Goal: Task Accomplishment & Management: Use online tool/utility

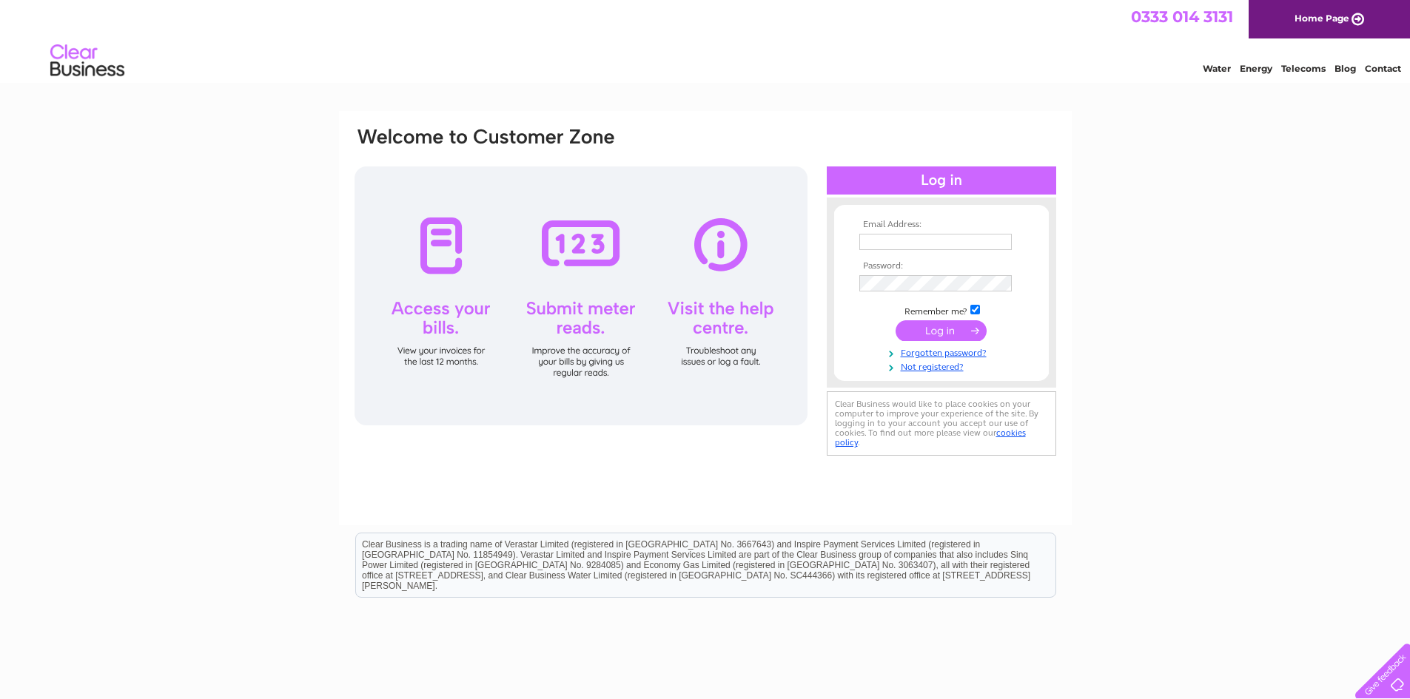
type input "alanb@sw-gr.com"
click at [936, 327] on input "submit" at bounding box center [940, 330] width 91 height 21
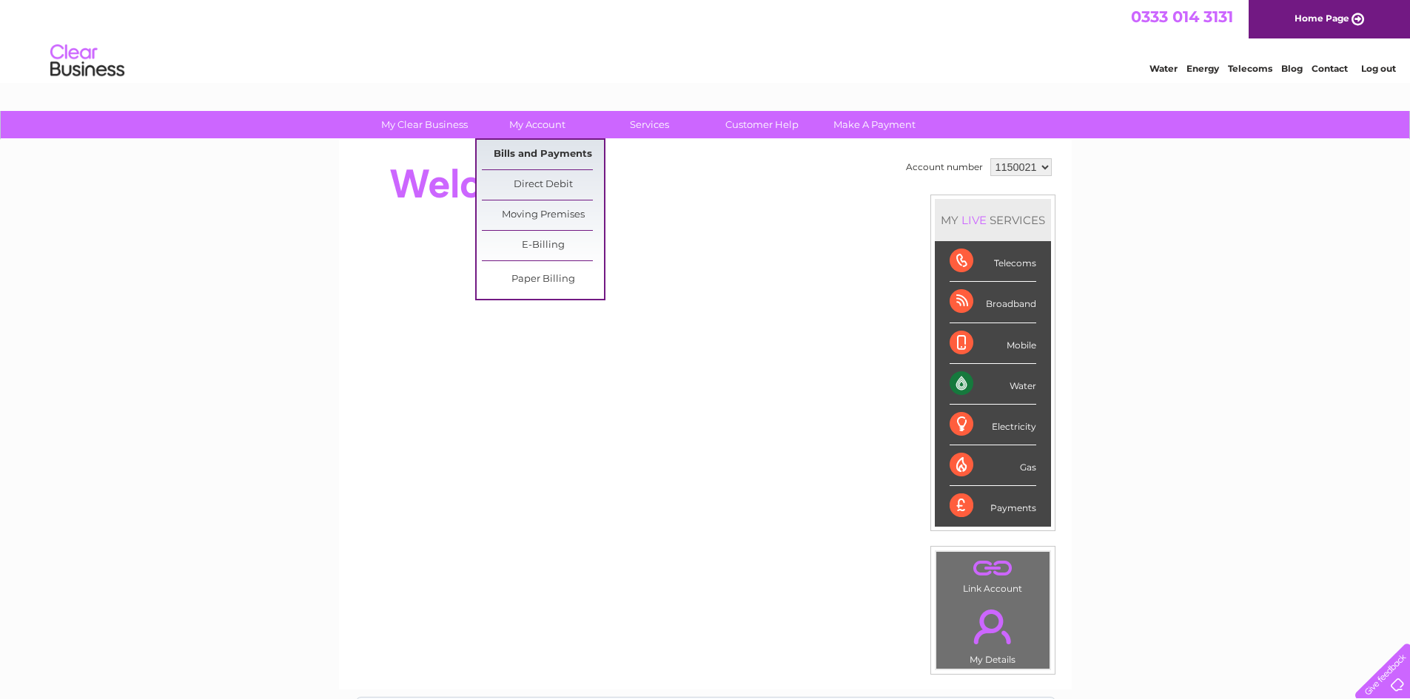
click at [537, 158] on link "Bills and Payments" at bounding box center [543, 155] width 122 height 30
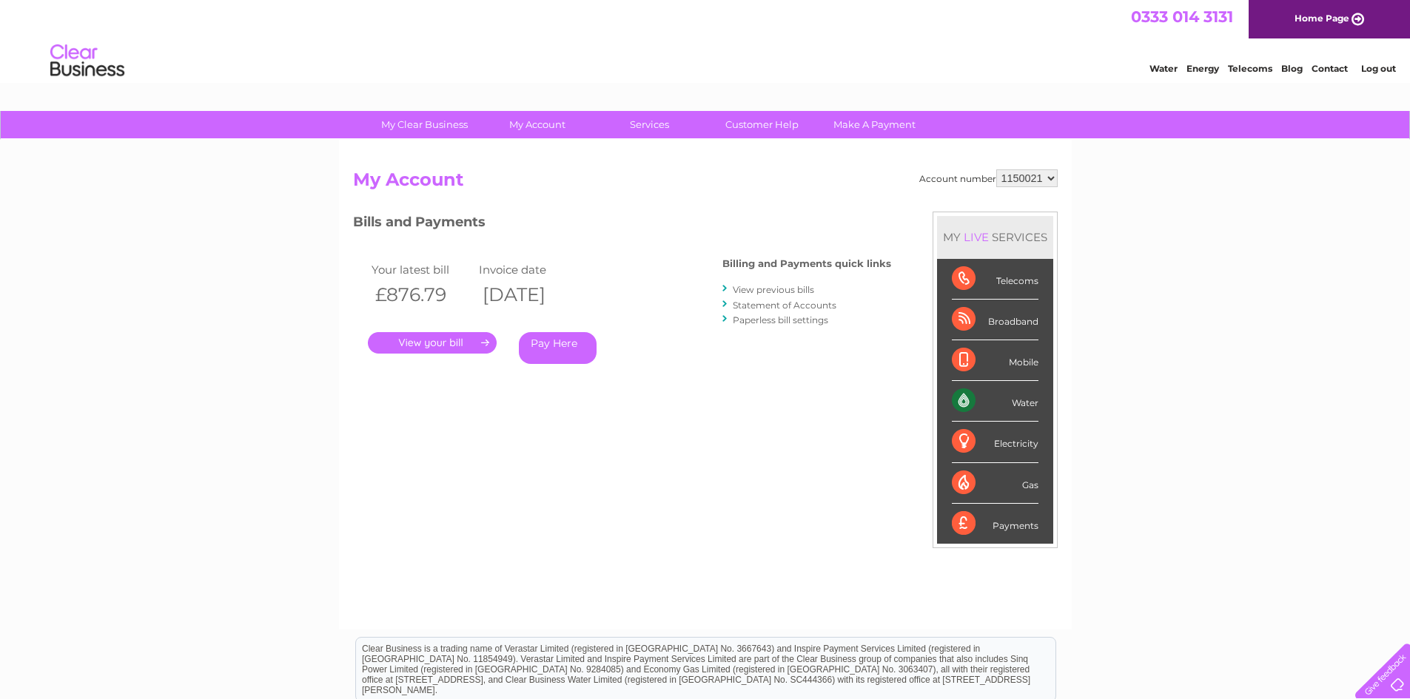
click at [423, 342] on link "." at bounding box center [432, 342] width 129 height 21
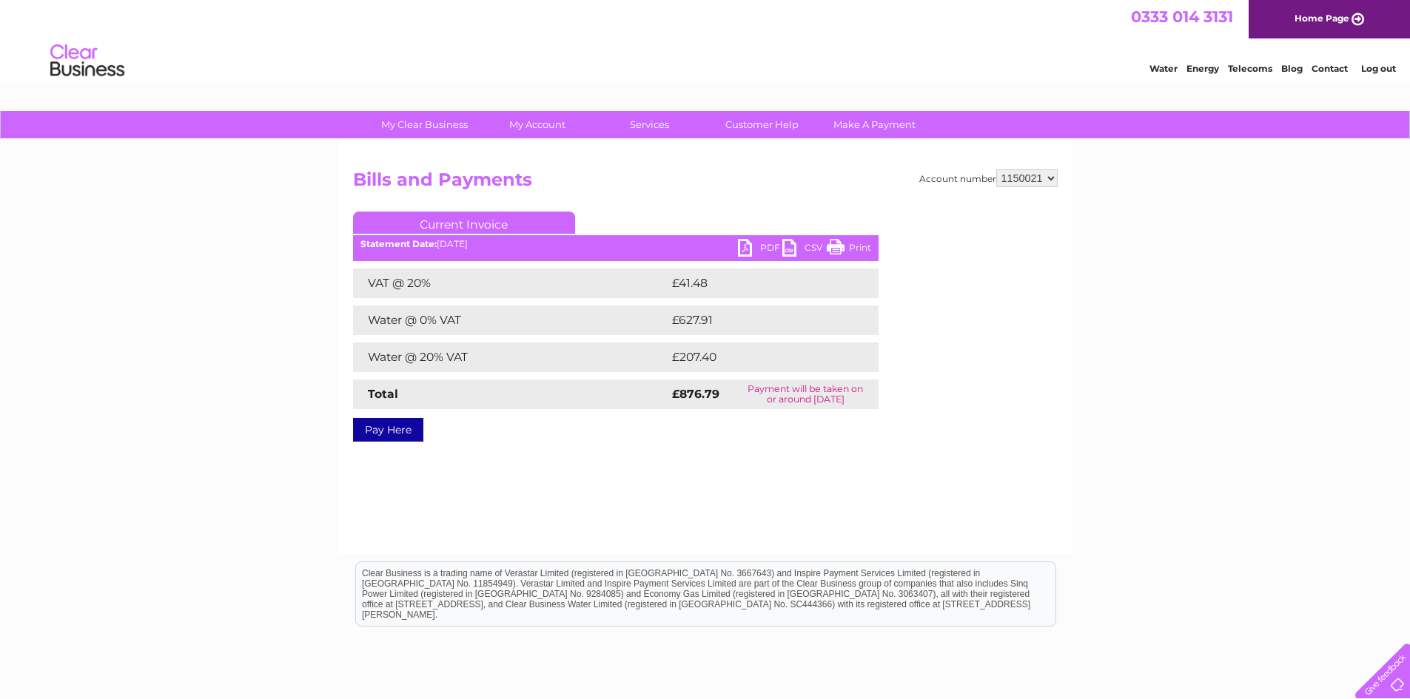
click at [746, 249] on link "PDF" at bounding box center [760, 249] width 44 height 21
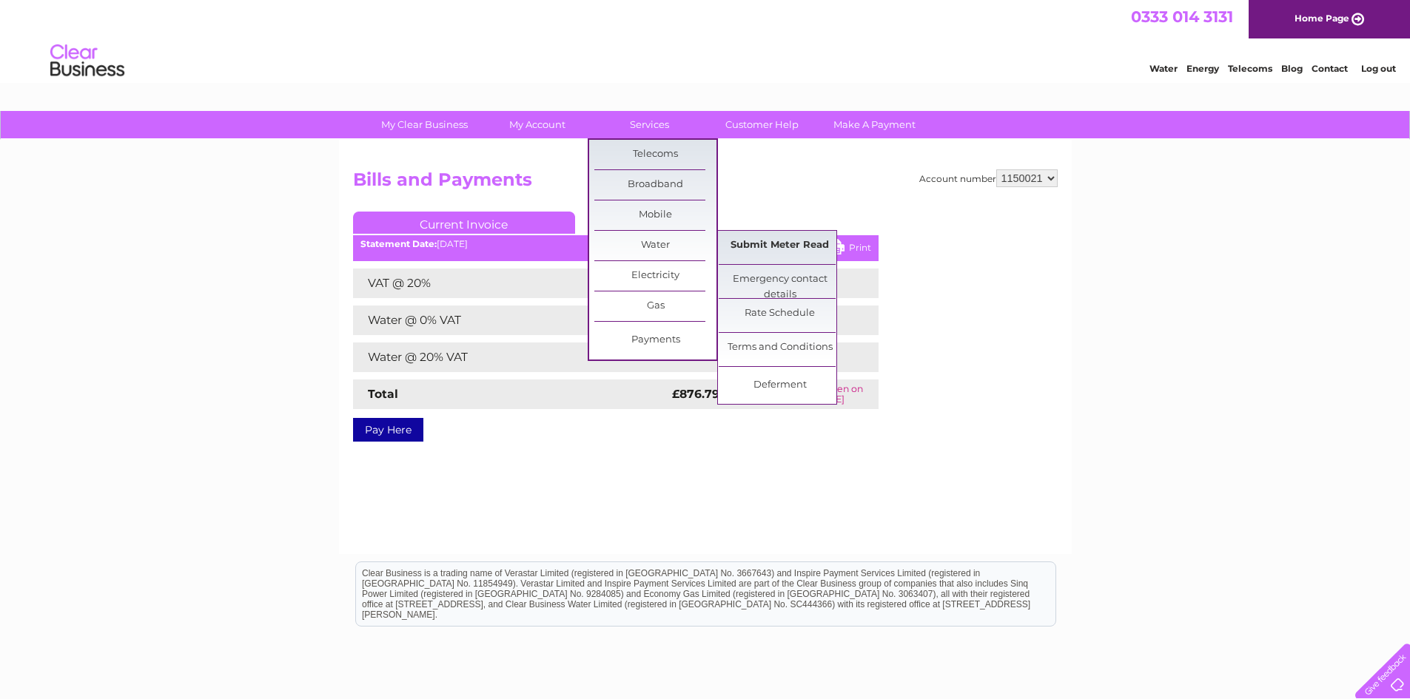
click at [743, 256] on link "Submit Meter Read" at bounding box center [780, 246] width 122 height 30
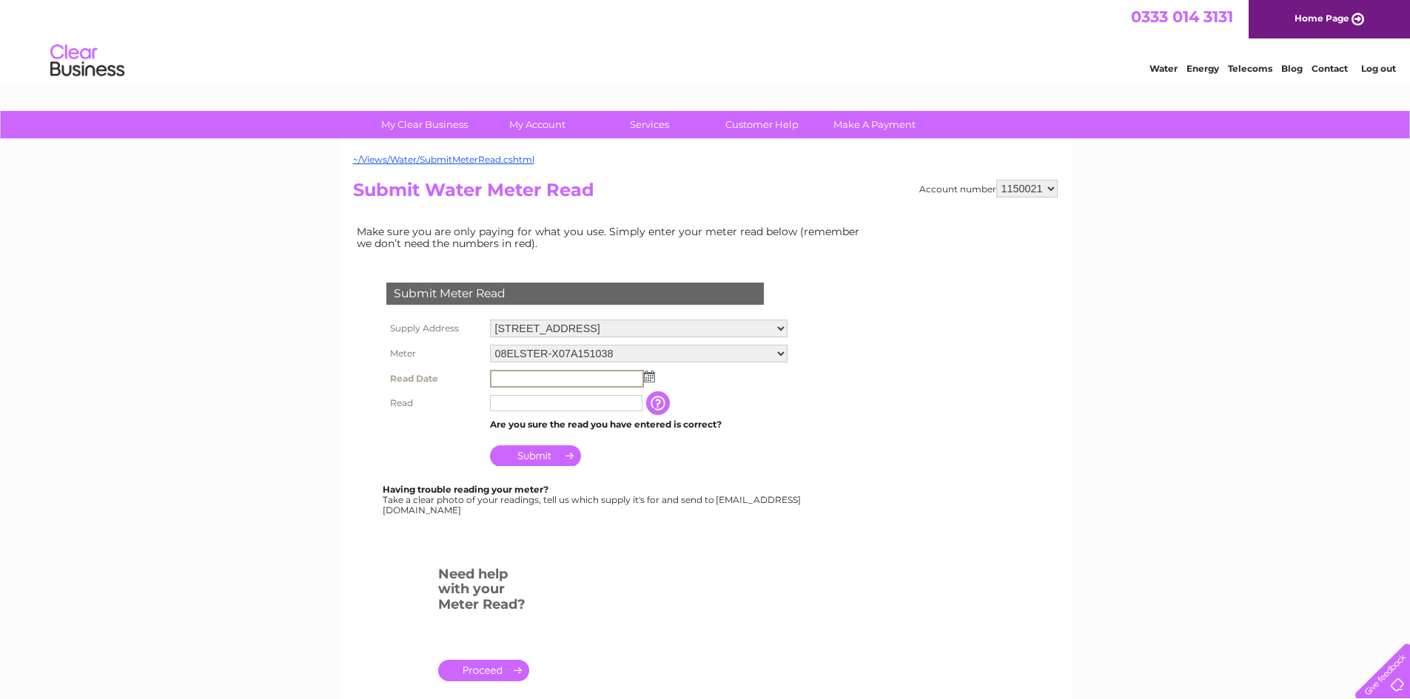
click at [535, 380] on input "text" at bounding box center [567, 379] width 154 height 18
click at [646, 379] on img at bounding box center [649, 377] width 11 height 12
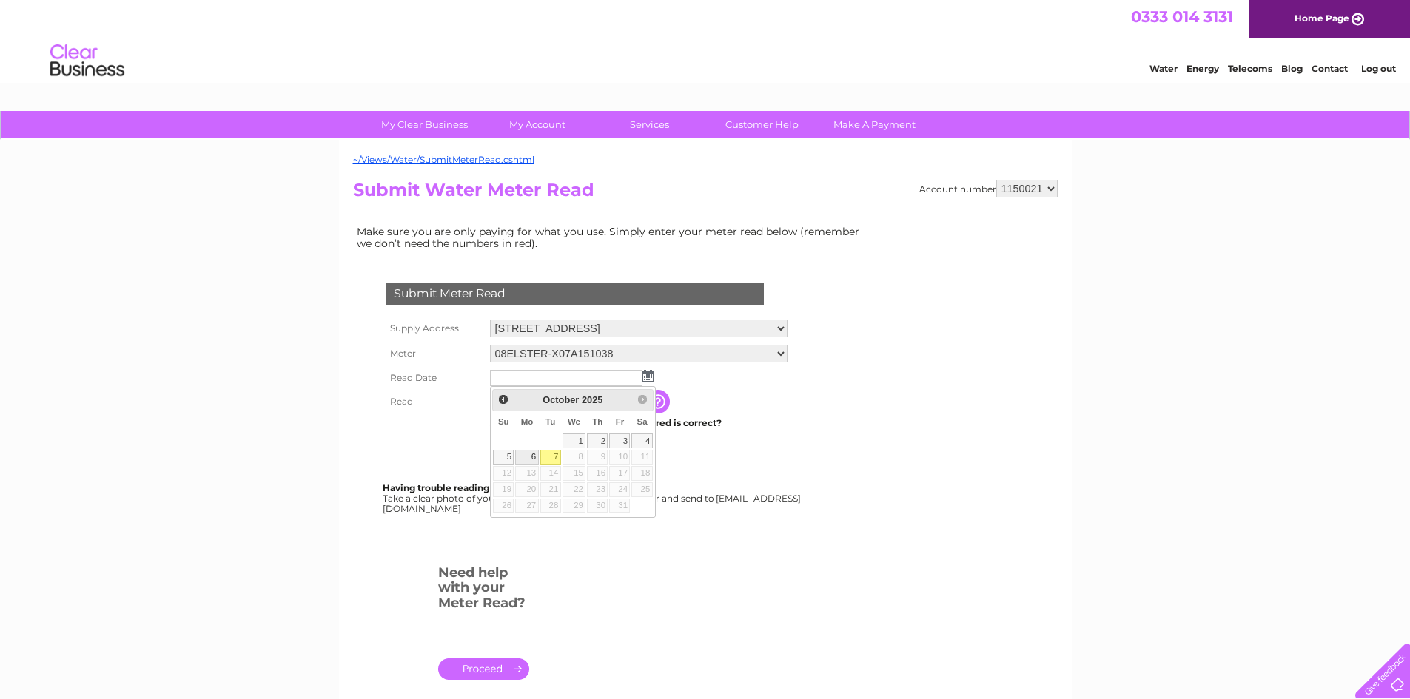
click at [532, 458] on link "6" at bounding box center [526, 457] width 23 height 15
type input "2025/10/06"
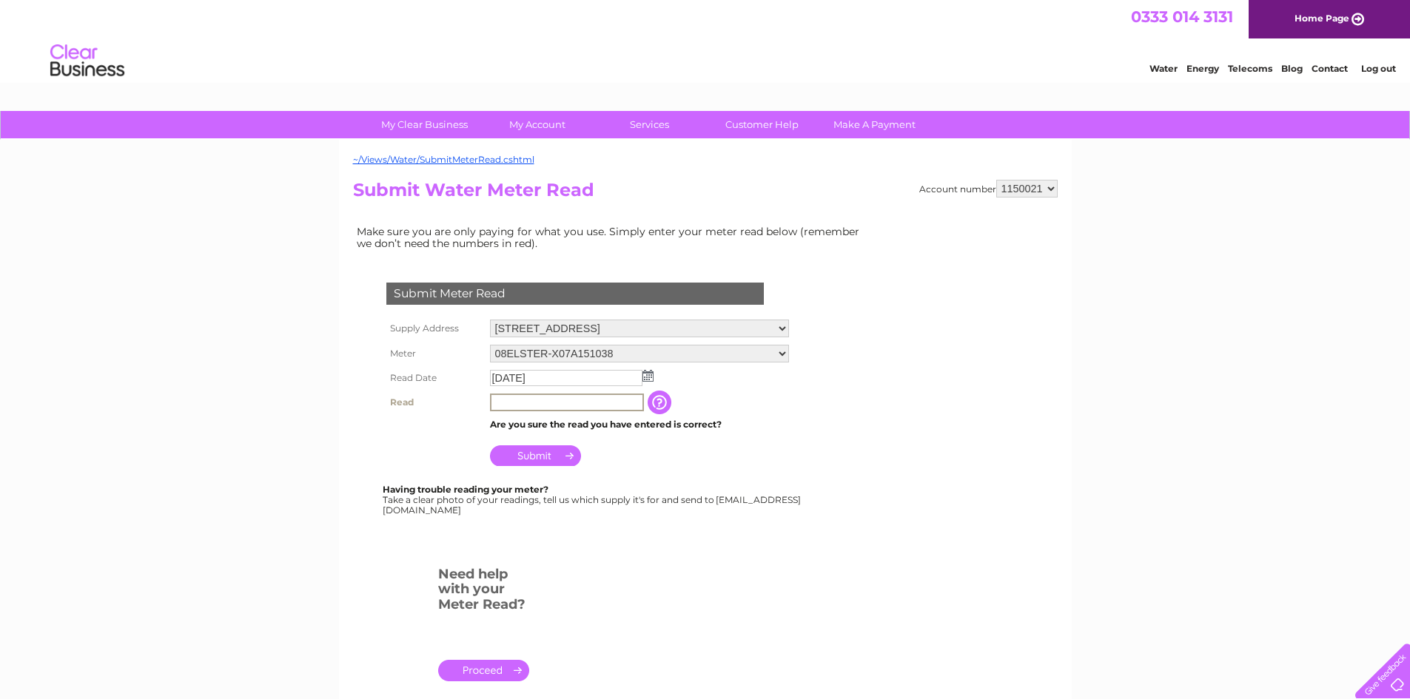
click at [534, 405] on input "text" at bounding box center [567, 403] width 154 height 18
type input "22556"
click at [532, 453] on input "Submit" at bounding box center [535, 454] width 91 height 21
